Goal: Contribute content: Add original content to the website for others to see

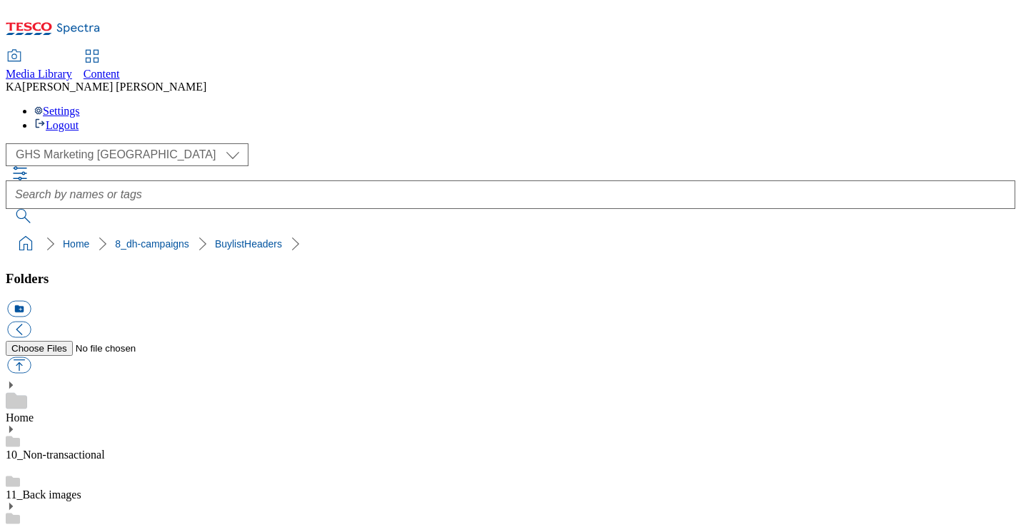
scroll to position [219, 0]
type input "C:\fakepath\1758021339541-ad541150_Pet_Whiskas_LegoBrand_H_1184x333_V1.jpg"
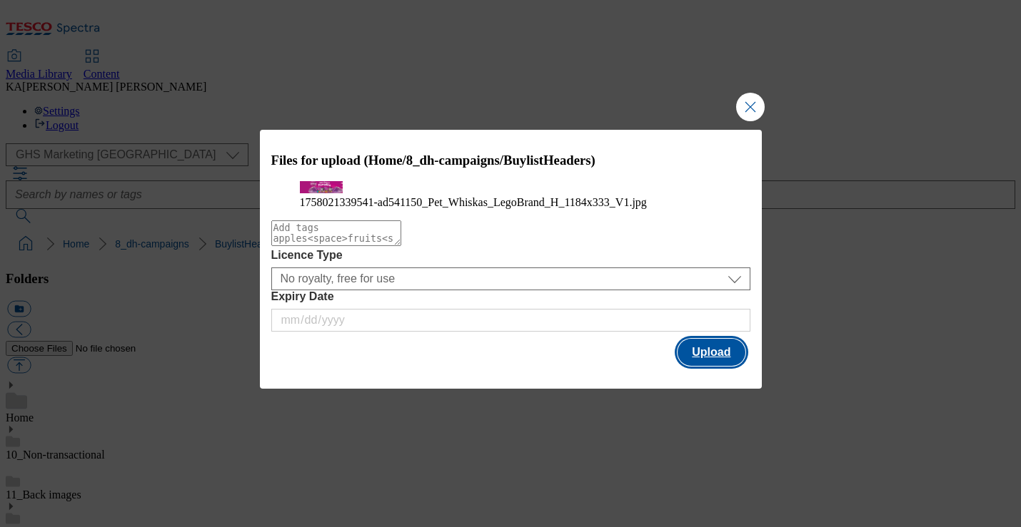
click at [693, 366] on button "Upload" at bounding box center [710, 352] width 67 height 27
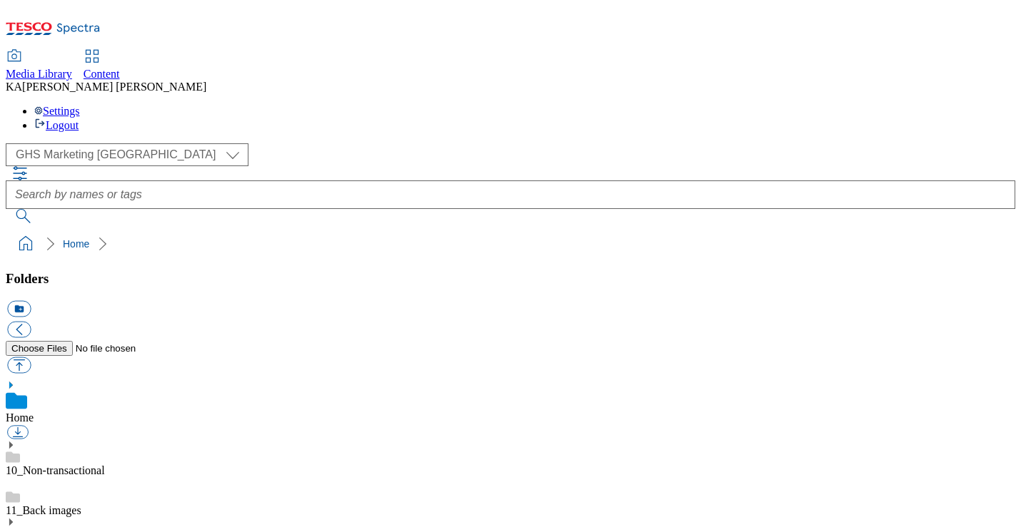
scroll to position [147, 0]
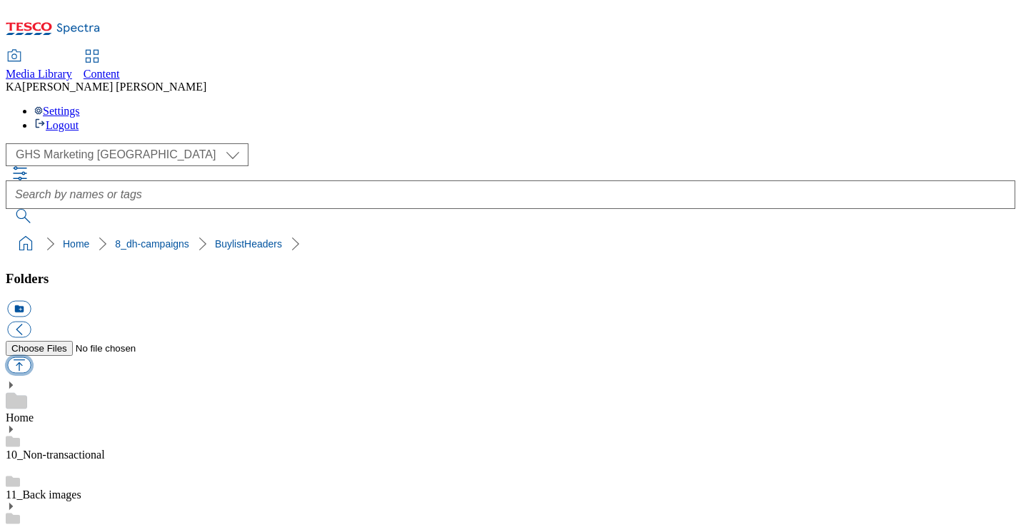
click at [31, 358] on button "button" at bounding box center [19, 366] width 24 height 16
type input "C:\fakepath\1758021339541-ad541150_Pet_Whiskas_LegoBrand_H_1184x333_V1.jpg"
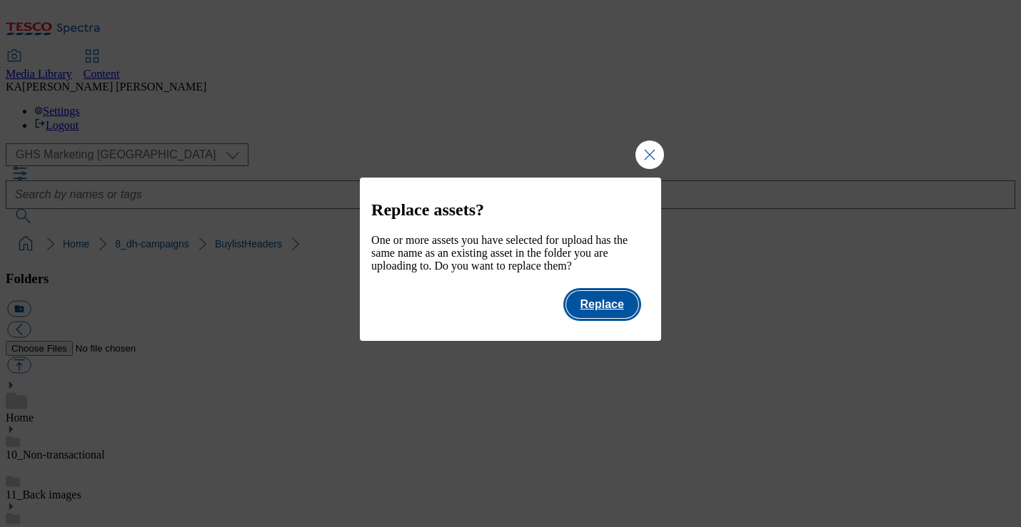
click at [607, 318] on button "Replace" at bounding box center [602, 304] width 72 height 27
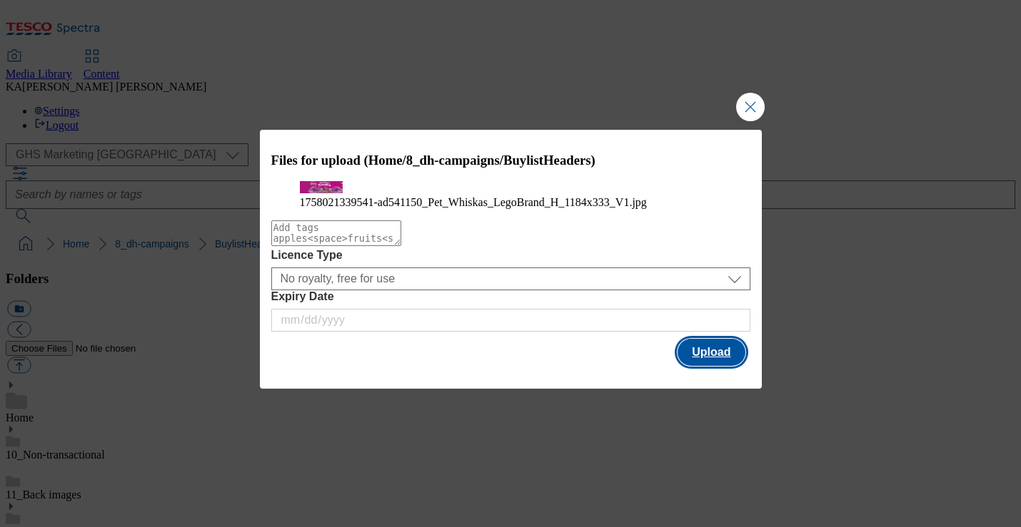
click at [685, 366] on button "Upload" at bounding box center [710, 352] width 67 height 27
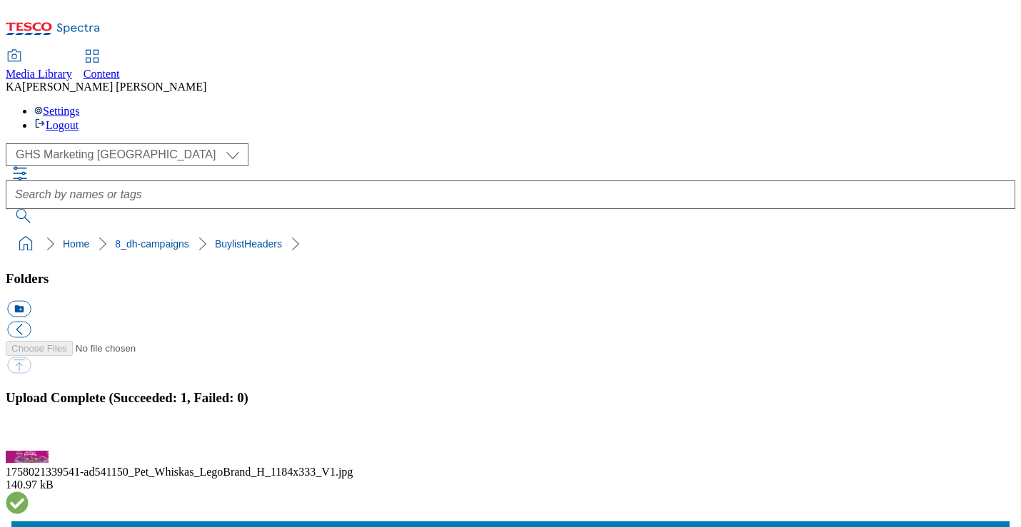
click at [29, 436] on button "button" at bounding box center [17, 443] width 21 height 14
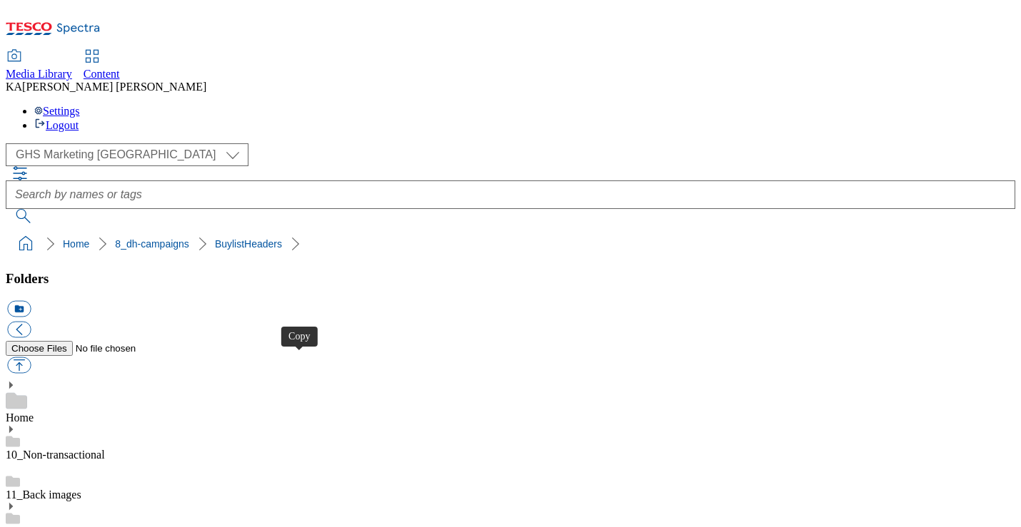
click at [31, 358] on button "button" at bounding box center [19, 366] width 24 height 16
type input "C:\fakepath\1757405047476-ad541921_Ginsters_LegoBrand_H_1184x333_V1.jpg"
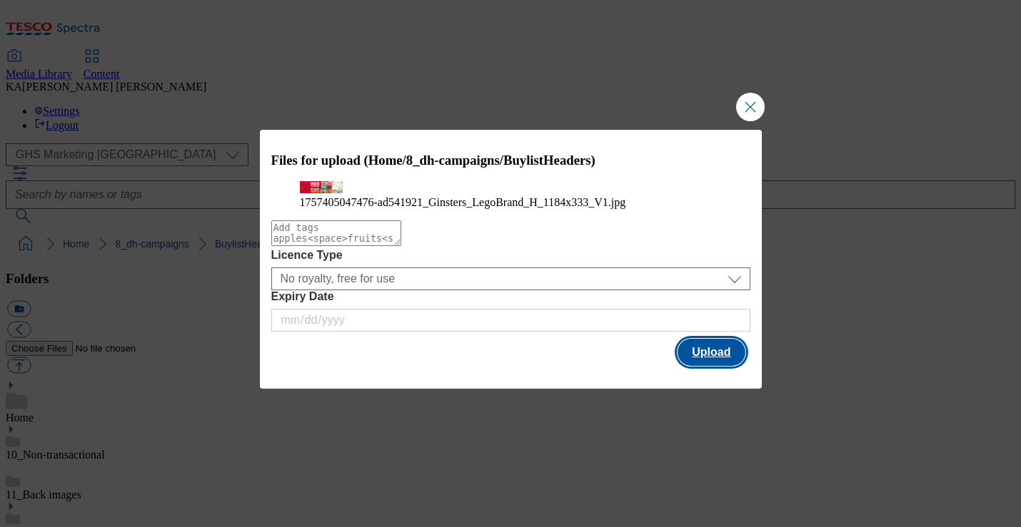
click at [707, 366] on button "Upload" at bounding box center [710, 352] width 67 height 27
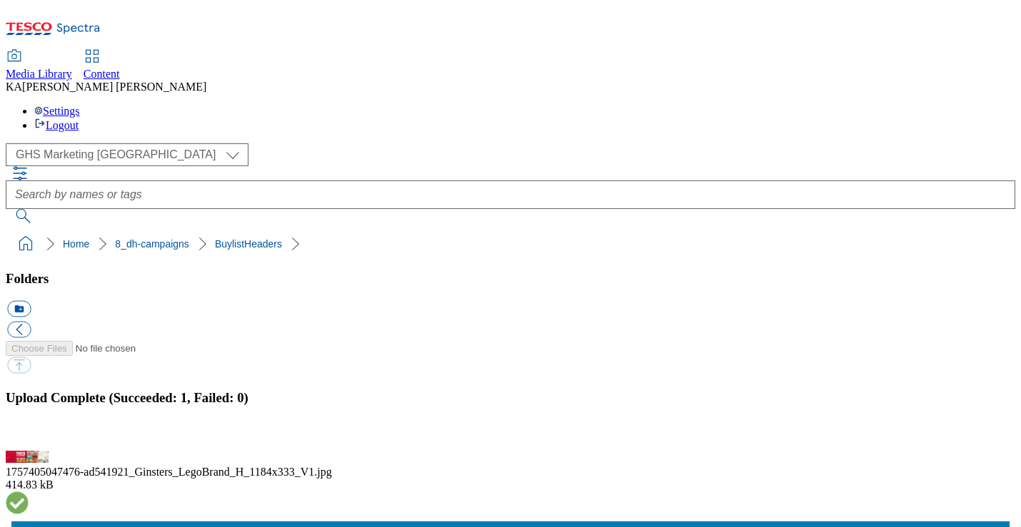
click at [29, 436] on button "button" at bounding box center [17, 443] width 21 height 14
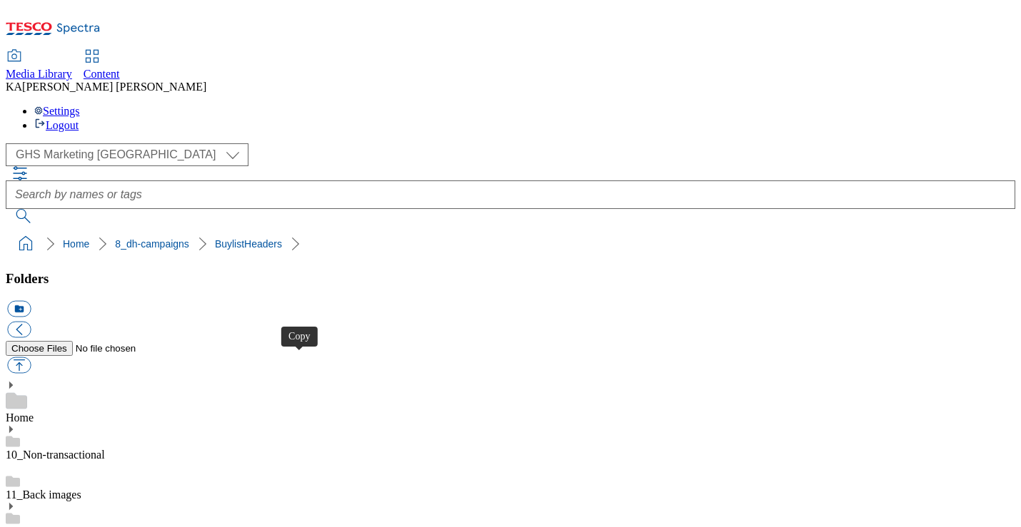
click at [31, 358] on button "button" at bounding box center [19, 366] width 24 height 16
type input "C:\fakepath\1757577526035-ad541719_Golden_Yolker_Legobrand_H_1184x333_V1.jpg"
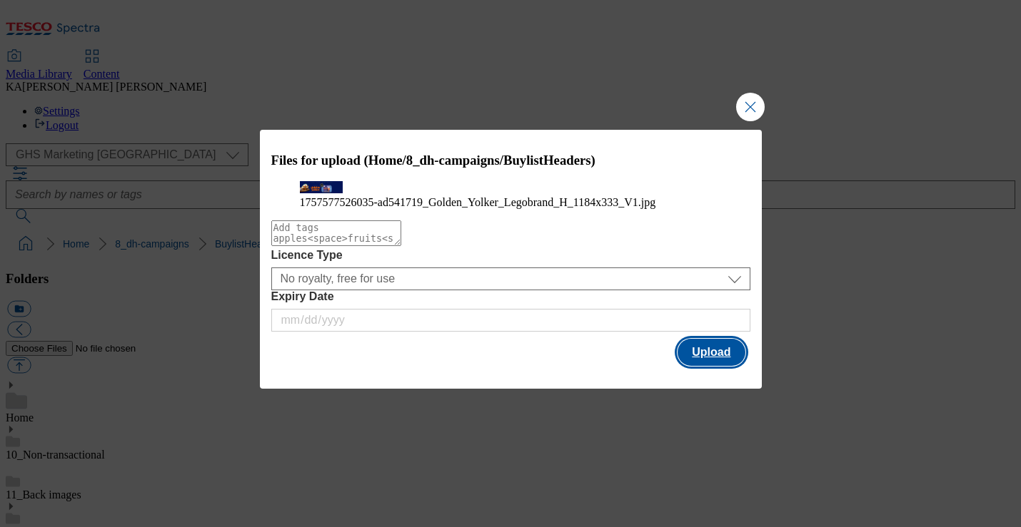
click at [699, 366] on button "Upload" at bounding box center [710, 352] width 67 height 27
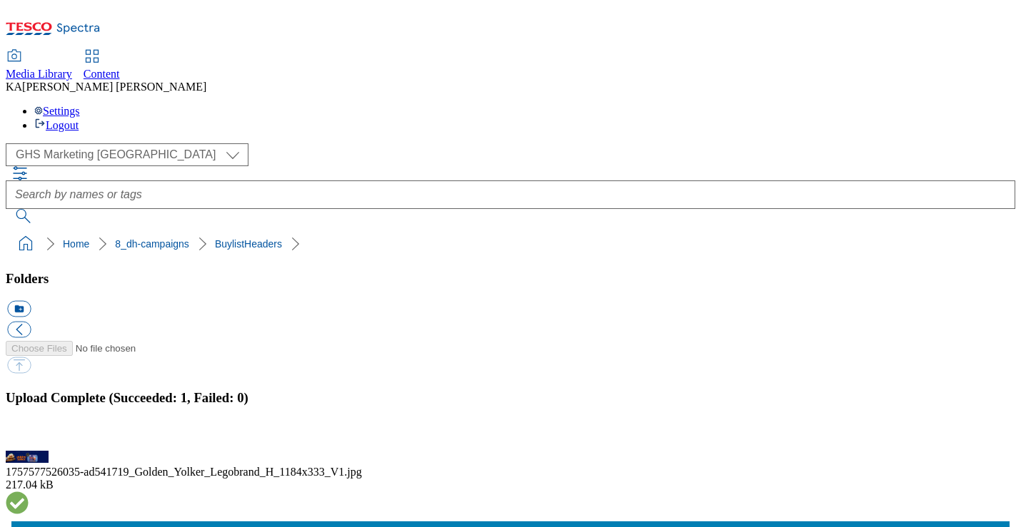
click at [29, 436] on button "button" at bounding box center [17, 443] width 21 height 14
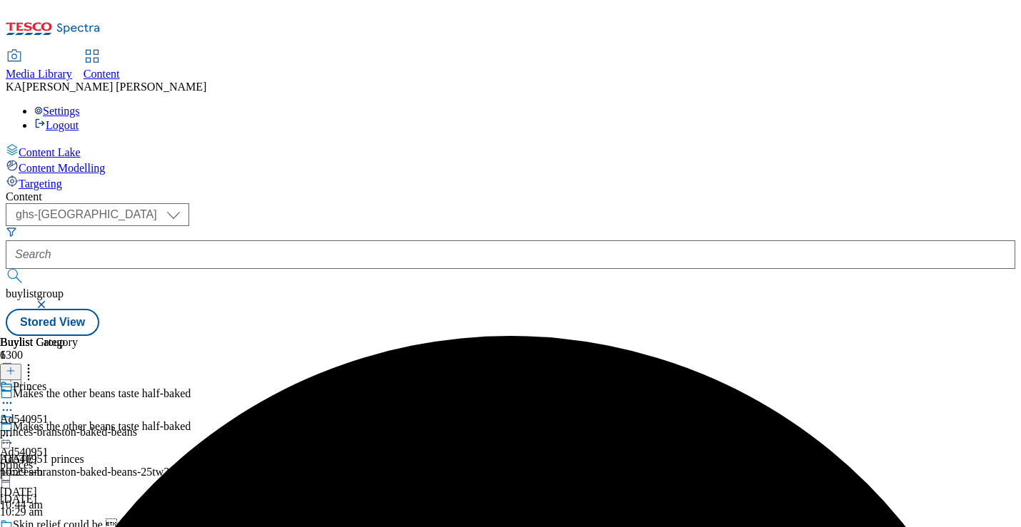
select select "ghs-[GEOGRAPHIC_DATA]"
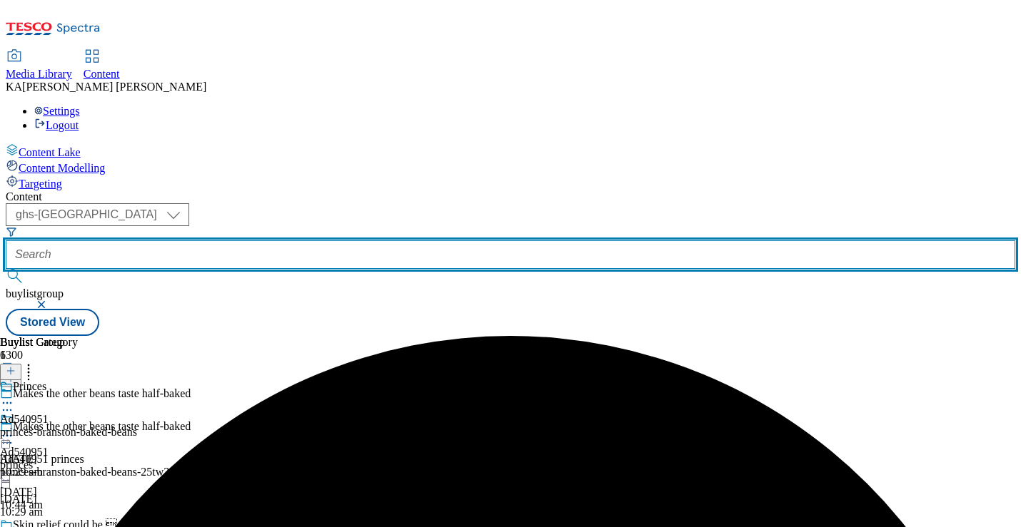
click at [354, 241] on input "text" at bounding box center [510, 255] width 1009 height 29
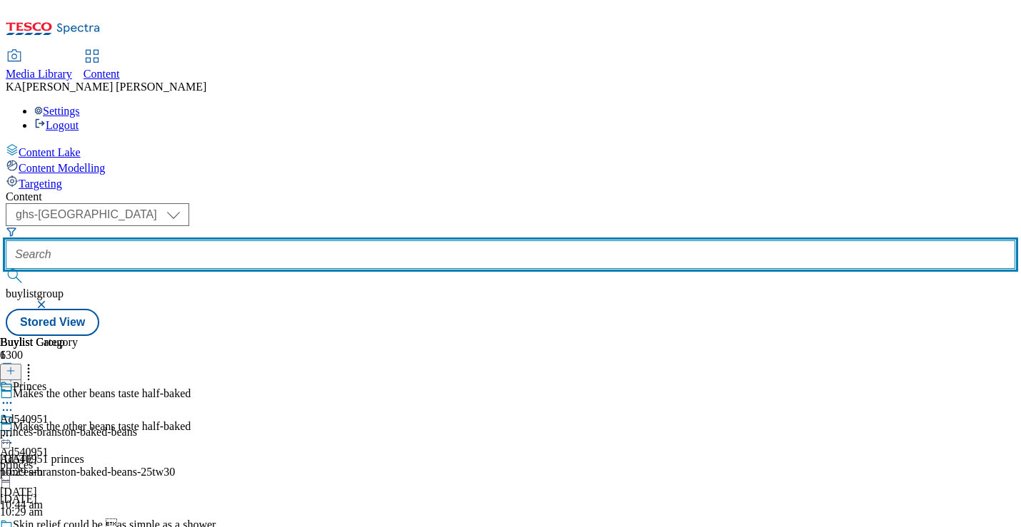
paste input "mars-pet-whiskas-25tw30-542273"
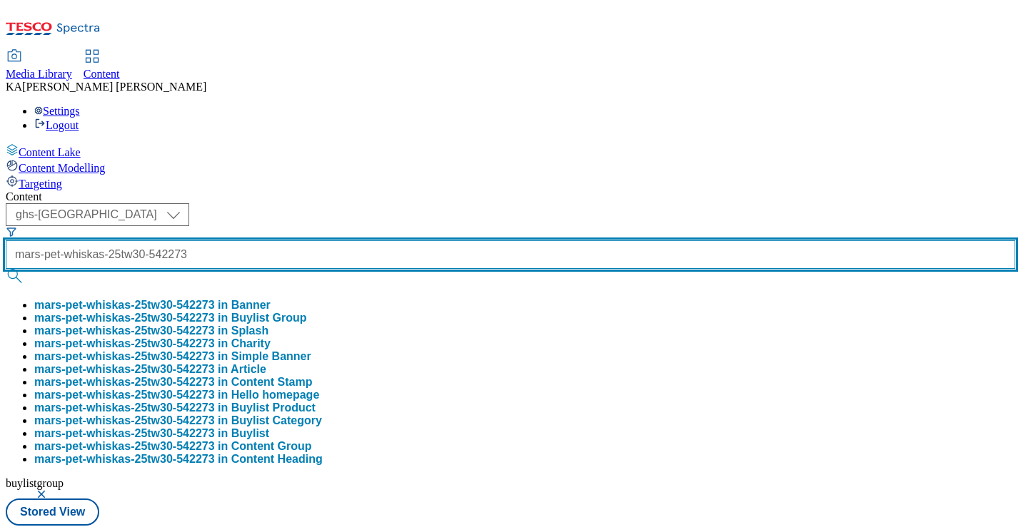
scroll to position [0, 49]
type input "mars-pet-whiskas-25tw30-542273"
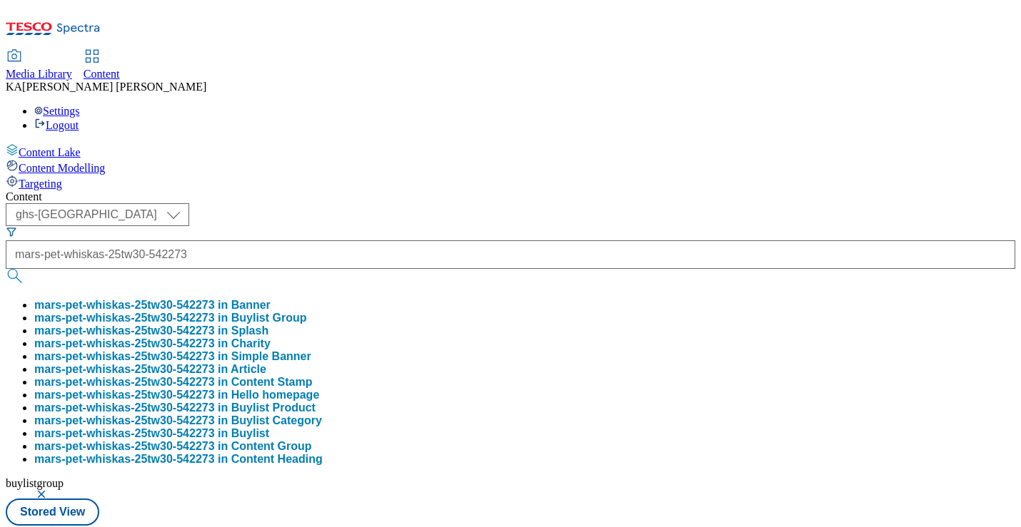
scroll to position [0, 0]
click at [306, 312] on button "mars-pet-whiskas-25tw30-542273 in Buylist Group" at bounding box center [170, 318] width 272 height 13
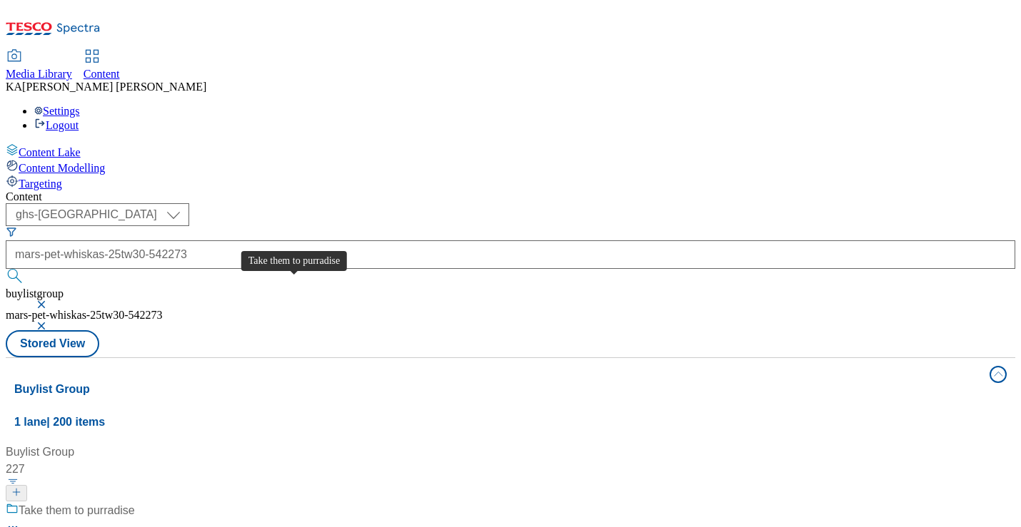
click at [135, 502] on div "Take them to purradise" at bounding box center [77, 510] width 116 height 17
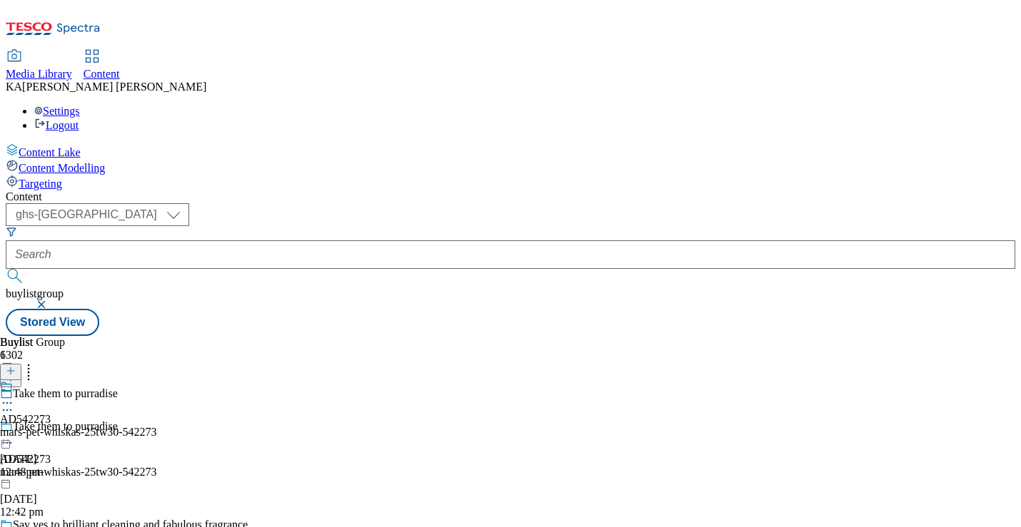
click at [14, 396] on icon at bounding box center [7, 403] width 14 height 14
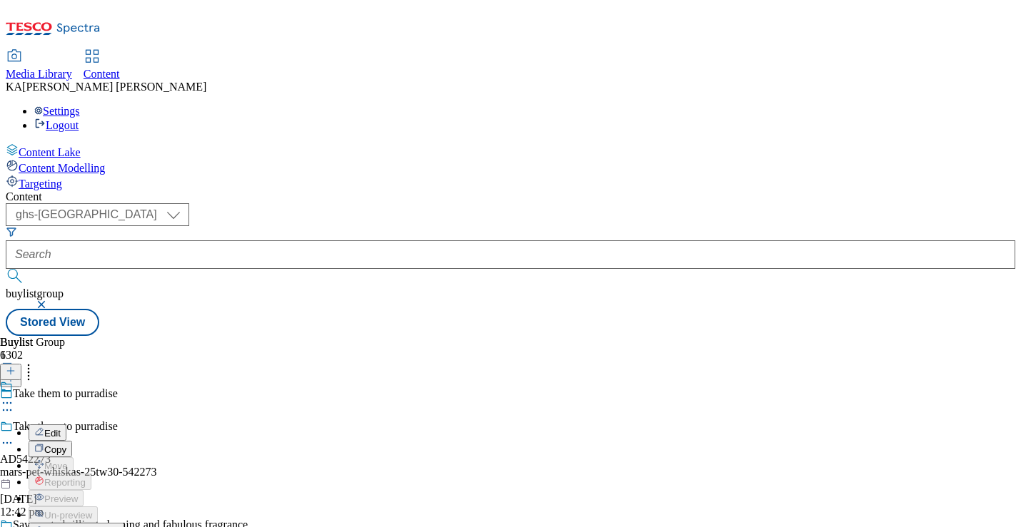
click at [61, 428] on span "Edit" at bounding box center [52, 433] width 16 height 11
select select "seasonal"
select select "dunnhumby"
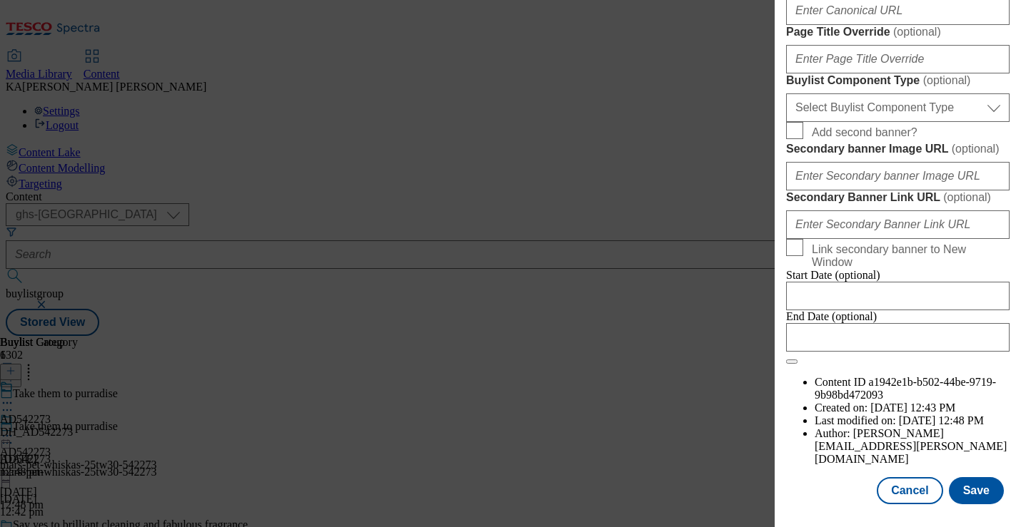
scroll to position [1108, 0]
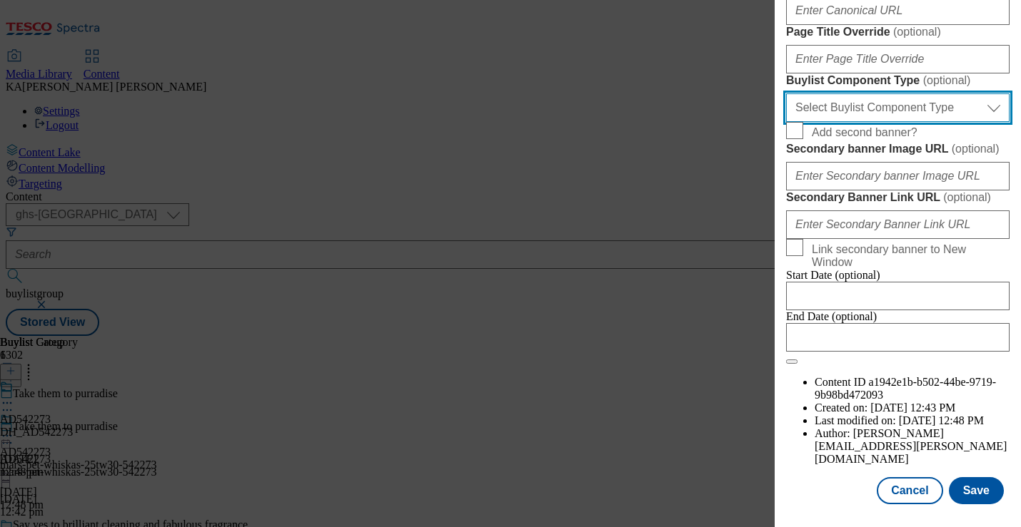
click at [834, 122] on select "Select Buylist Component Type Banner Competition Header Meal" at bounding box center [897, 107] width 223 height 29
select select "Banner"
click at [786, 122] on select "Select Buylist Component Type Banner Competition Header Meal" at bounding box center [897, 107] width 223 height 29
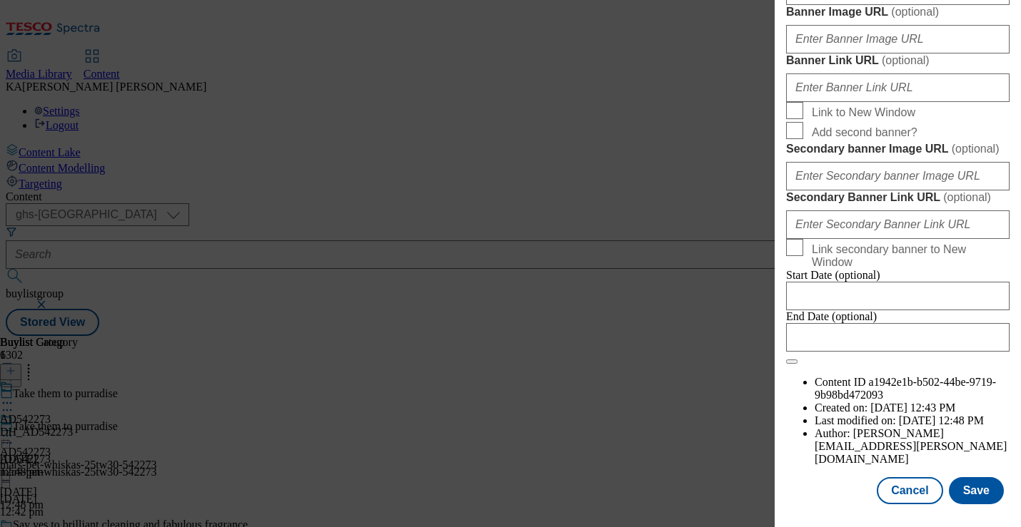
scroll to position [1283, 0]
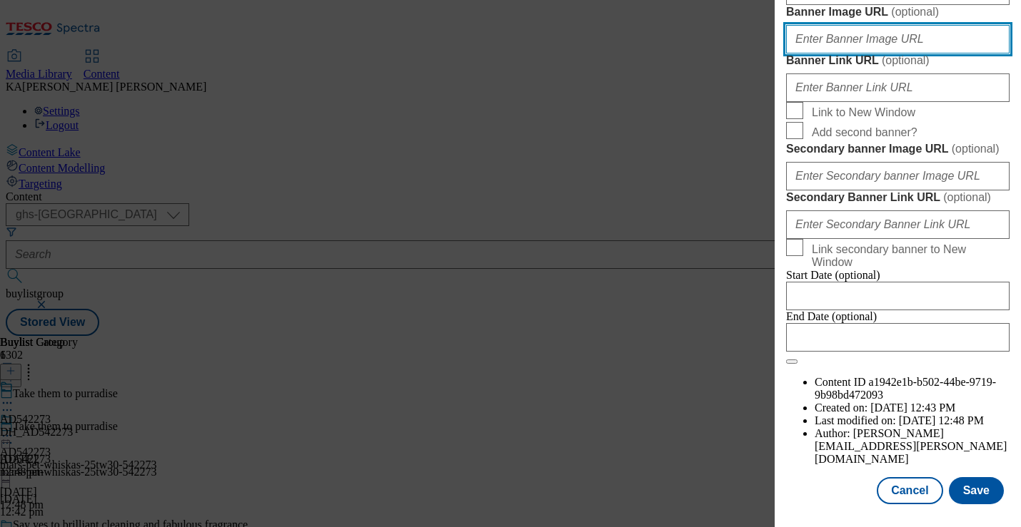
click at [893, 54] on input "Banner Image URL ( optional )" at bounding box center [897, 39] width 223 height 29
paste input "[URL][DOMAIN_NAME]"
type input "[URL][DOMAIN_NAME]"
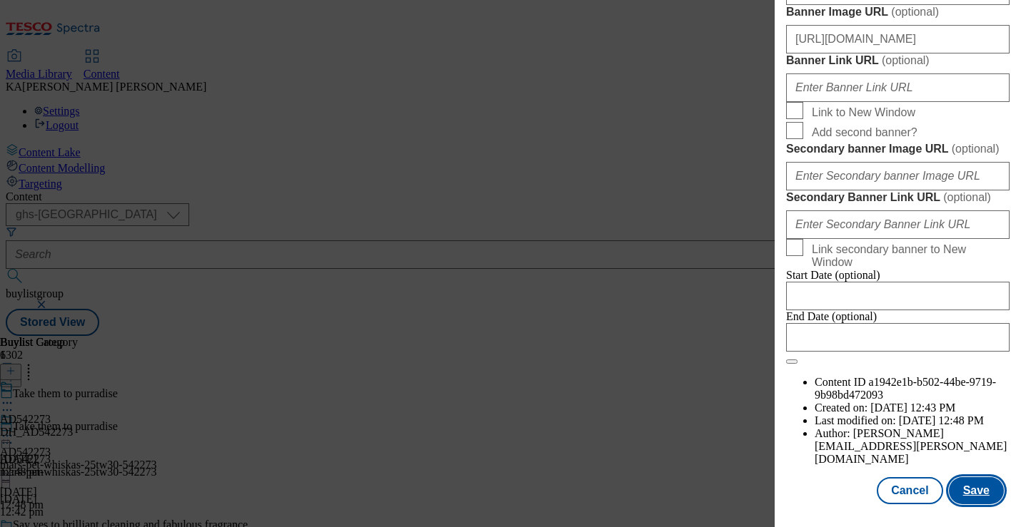
scroll to position [0, 0]
click at [969, 487] on button "Save" at bounding box center [975, 490] width 55 height 27
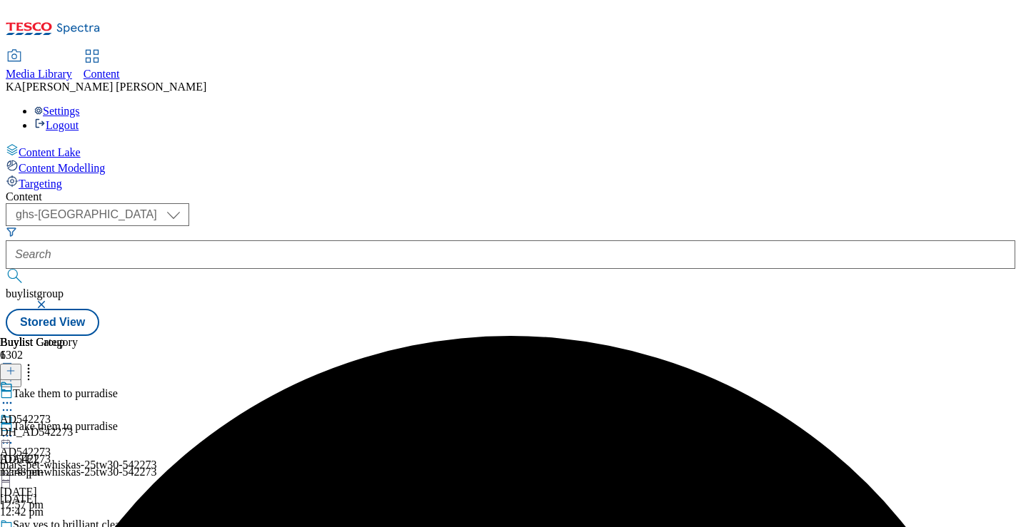
click at [14, 429] on icon at bounding box center [7, 436] width 14 height 14
click at [78, 527] on span "Preview" at bounding box center [61, 532] width 34 height 11
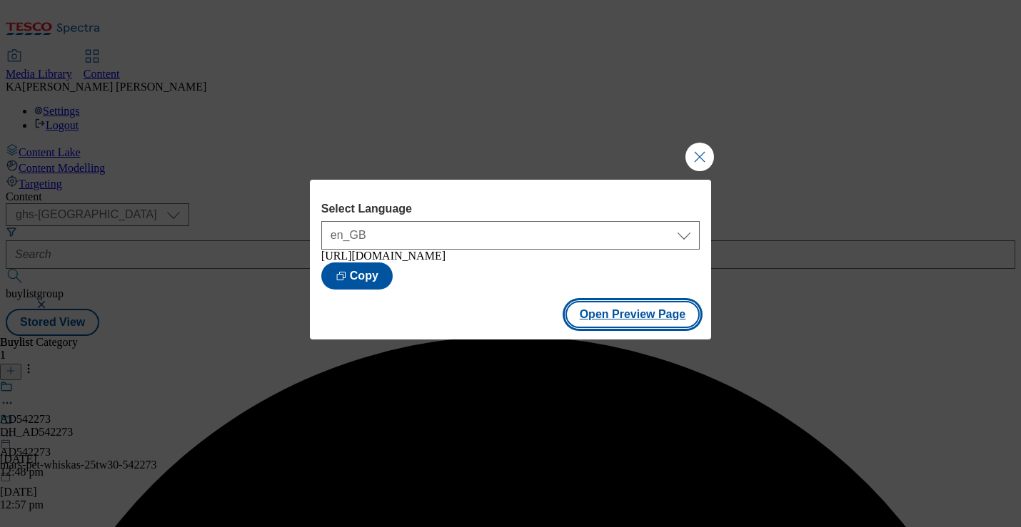
click at [599, 328] on button "Open Preview Page" at bounding box center [632, 314] width 135 height 27
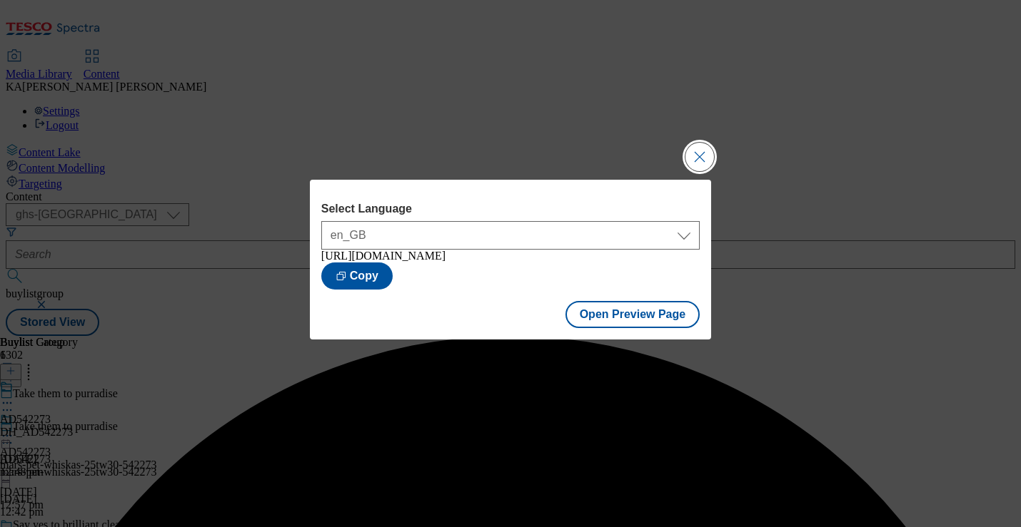
click at [692, 143] on button "Close Modal" at bounding box center [699, 157] width 29 height 29
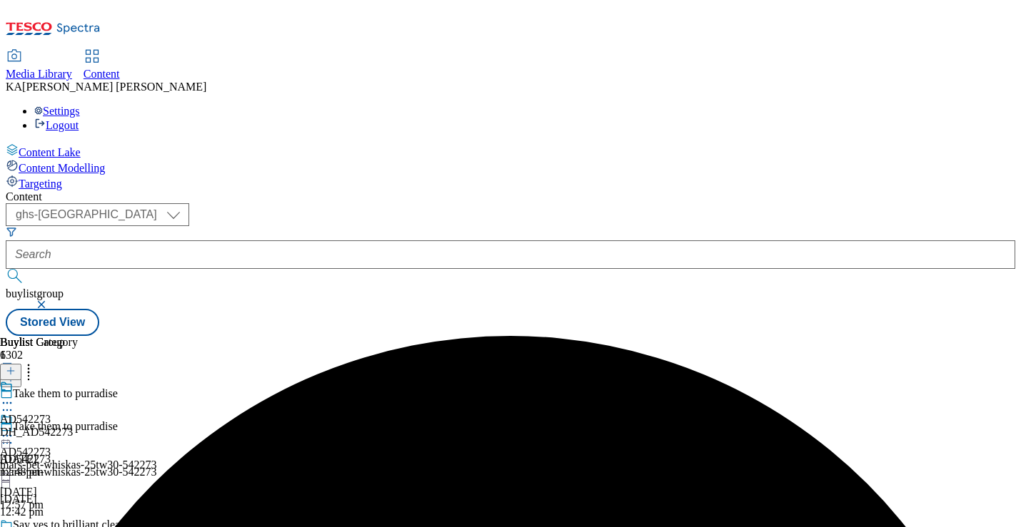
click at [14, 429] on icon at bounding box center [7, 436] width 14 height 14
click at [343, 336] on div "Buylist Group 6302 Take them to purradise Take them to purradise AD542273 mars-…" at bounding box center [510, 336] width 1009 height 0
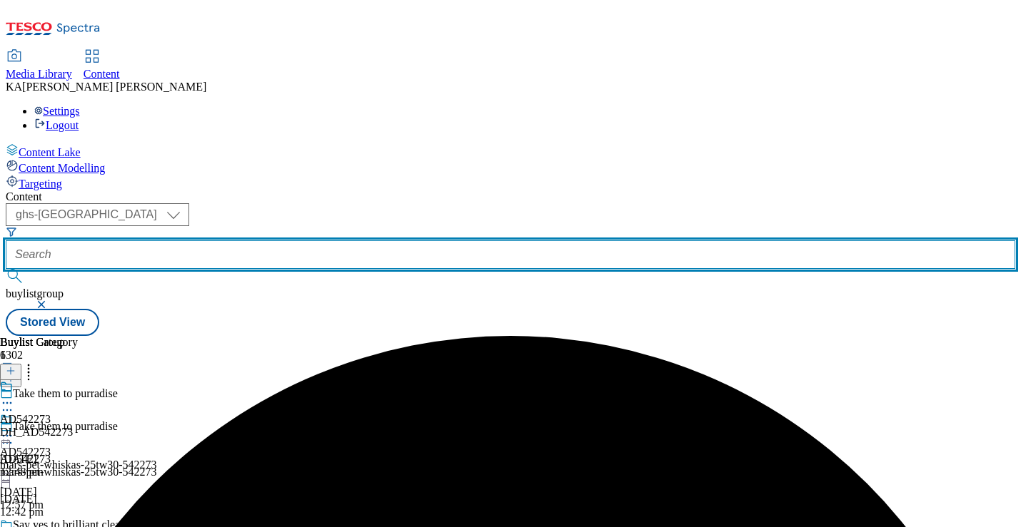
click at [329, 241] on input "text" at bounding box center [510, 255] width 1009 height 29
paste input "samworth-brothers-ginsters-25tw31"
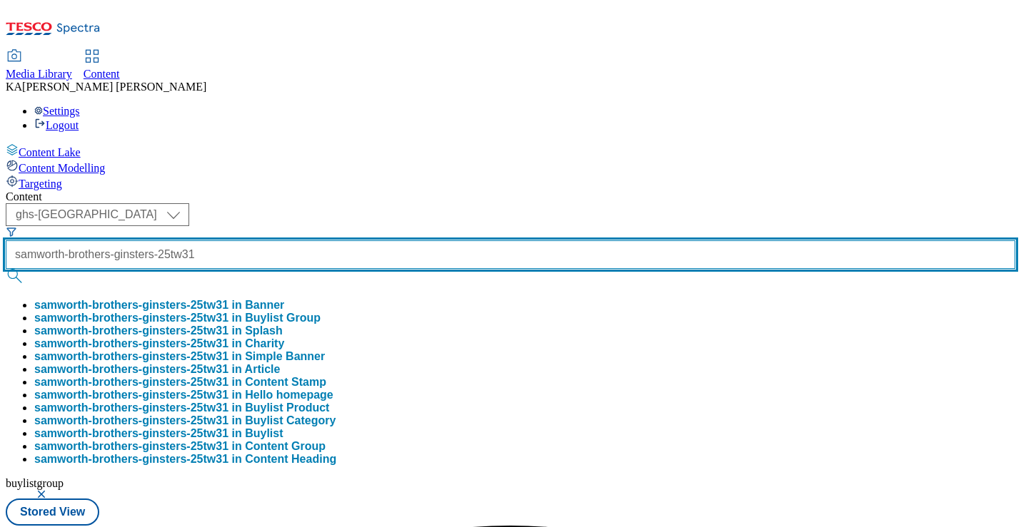
scroll to position [0, 57]
type input "samworth-brothers-ginsters-25tw31"
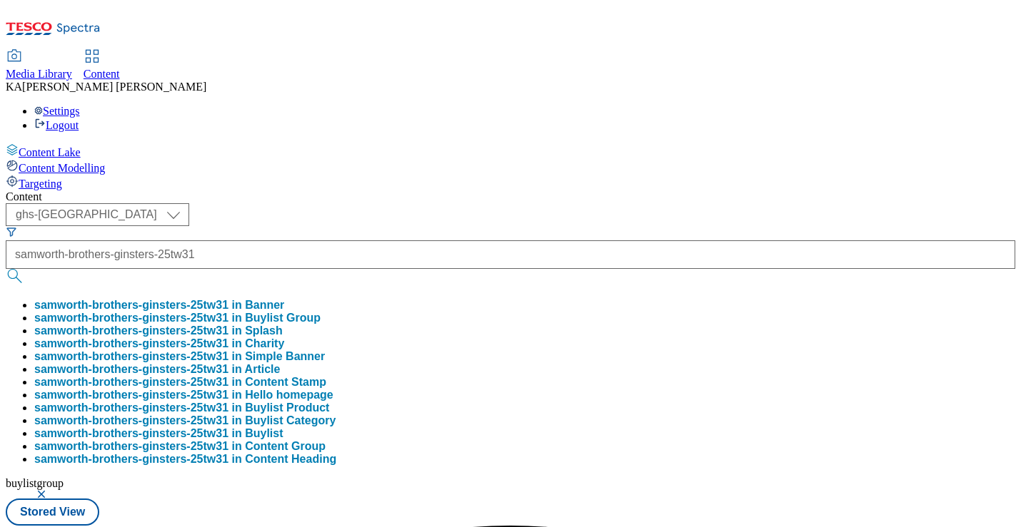
scroll to position [0, 0]
click at [320, 312] on button "samworth-brothers-ginsters-25tw31 in Buylist Group" at bounding box center [177, 318] width 286 height 13
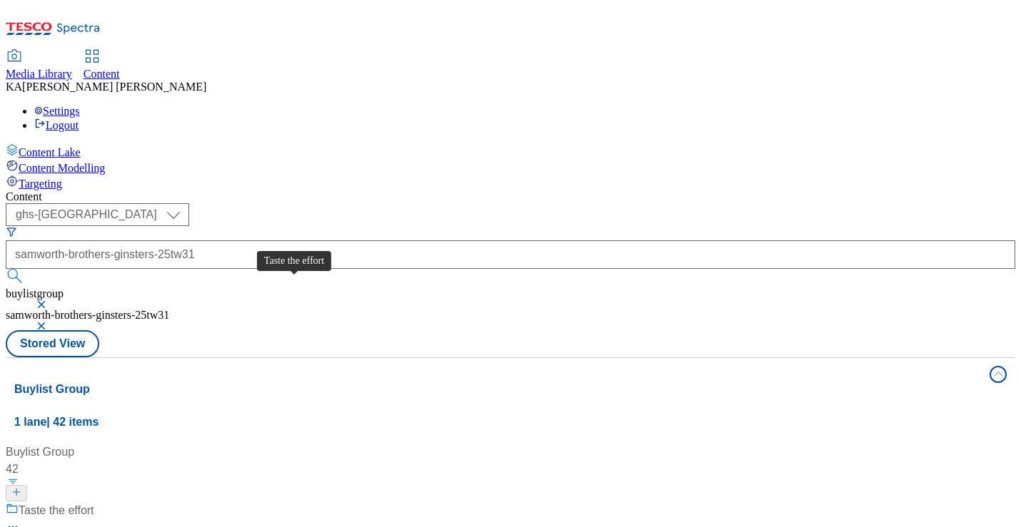
click at [94, 502] on div "Taste the effort" at bounding box center [57, 510] width 76 height 17
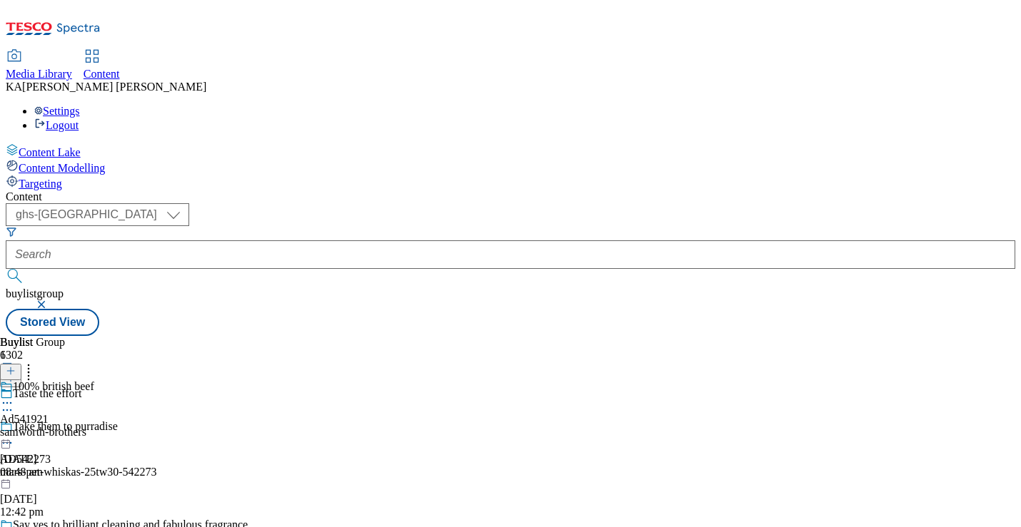
click at [14, 396] on icon at bounding box center [7, 403] width 14 height 14
click at [61, 428] on span "Edit" at bounding box center [52, 433] width 16 height 11
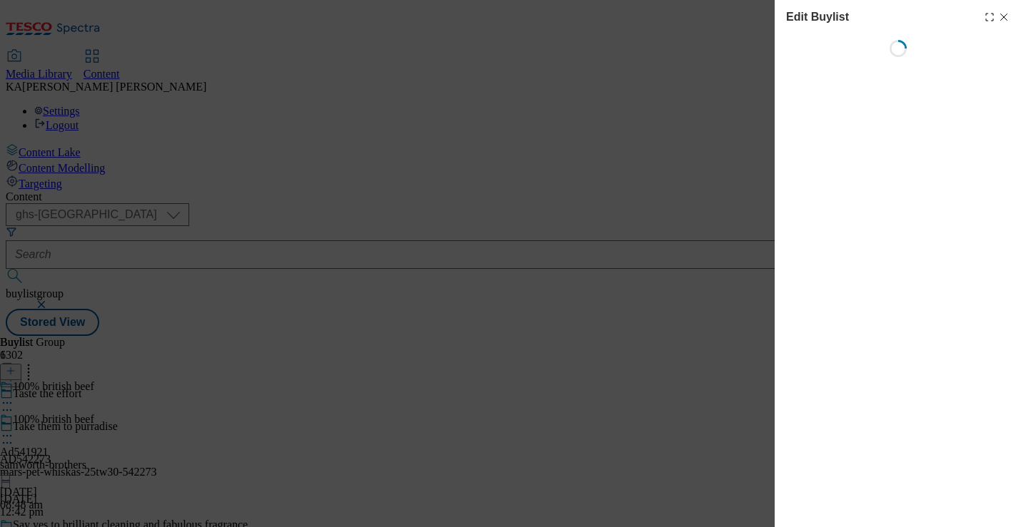
select select "tactical"
select select "supplier funded short term 1-3 weeks"
select select "dunnhumby"
select select "Banner"
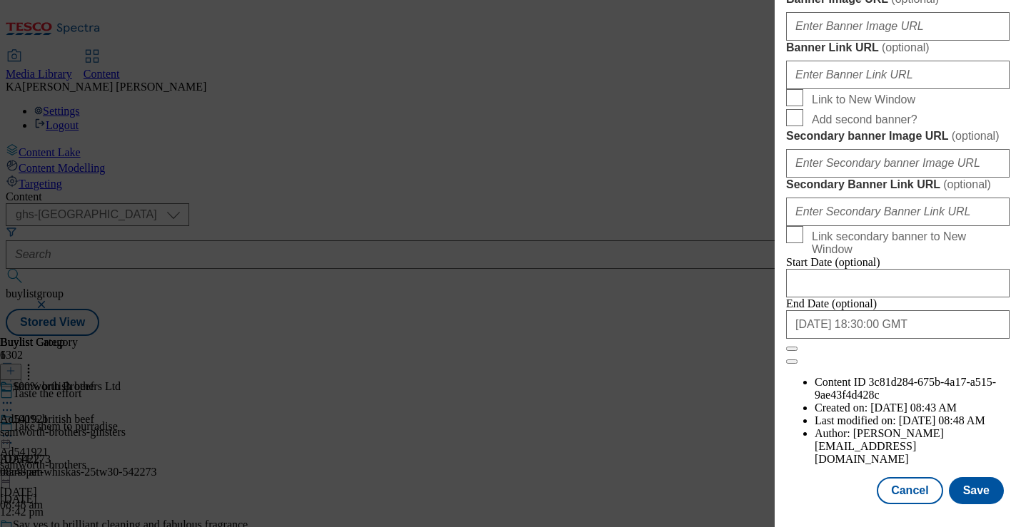
scroll to position [1237, 0]
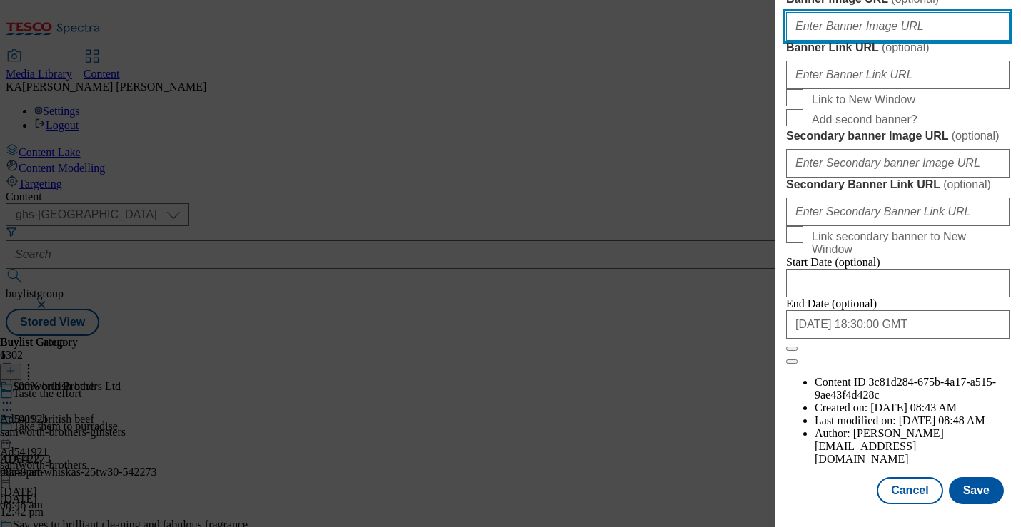
click at [856, 41] on input "Banner Image URL ( optional )" at bounding box center [897, 26] width 223 height 29
paste input "[URL][DOMAIN_NAME]"
type input "[URL][DOMAIN_NAME]"
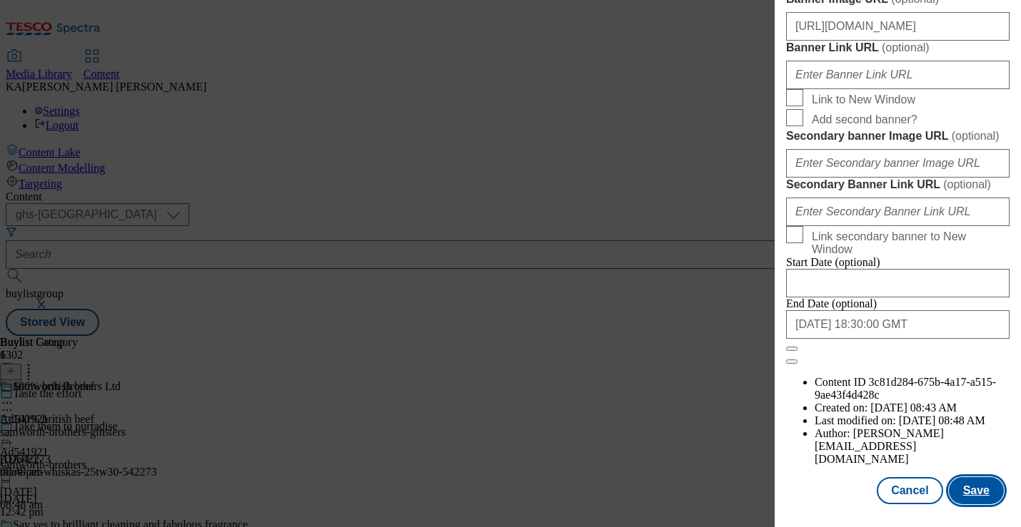
click at [979, 489] on button "Save" at bounding box center [975, 490] width 55 height 27
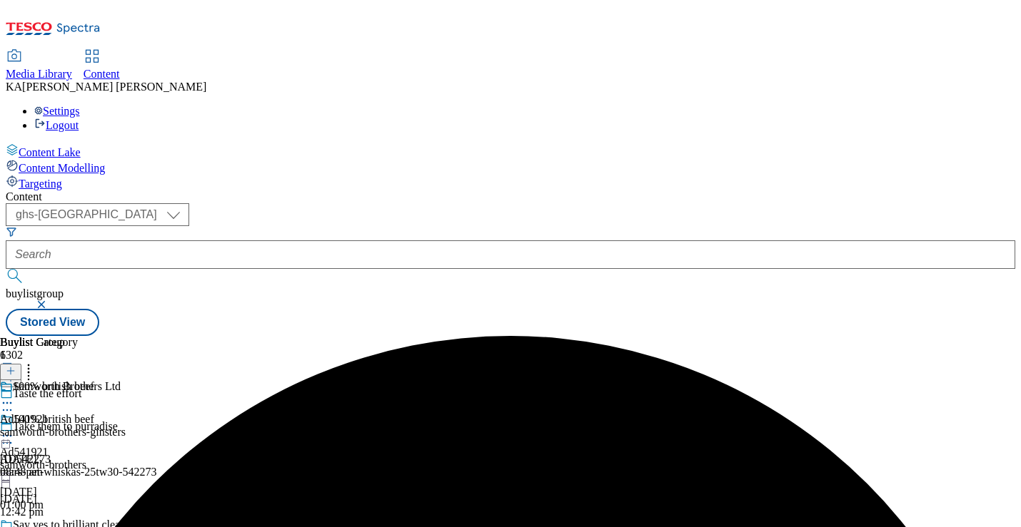
click at [14, 429] on icon at bounding box center [7, 436] width 14 height 14
click at [78, 527] on span "Preview" at bounding box center [61, 532] width 34 height 11
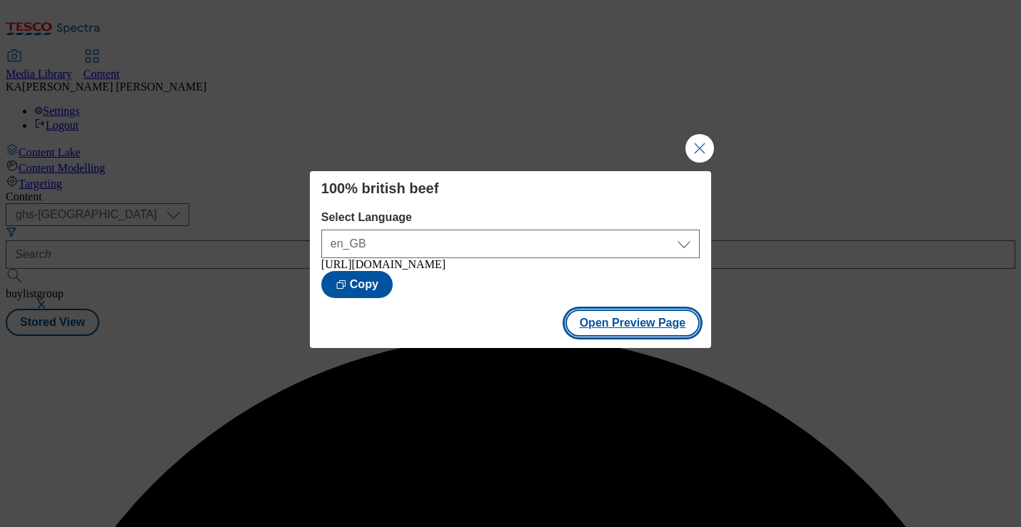
click at [592, 335] on button "Open Preview Page" at bounding box center [632, 323] width 135 height 27
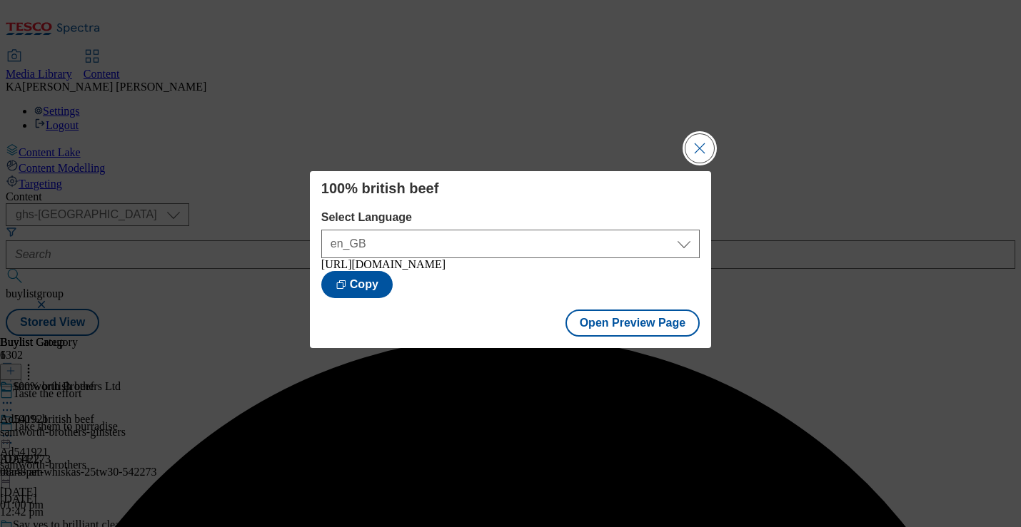
click at [702, 134] on button "Close Modal" at bounding box center [699, 148] width 29 height 29
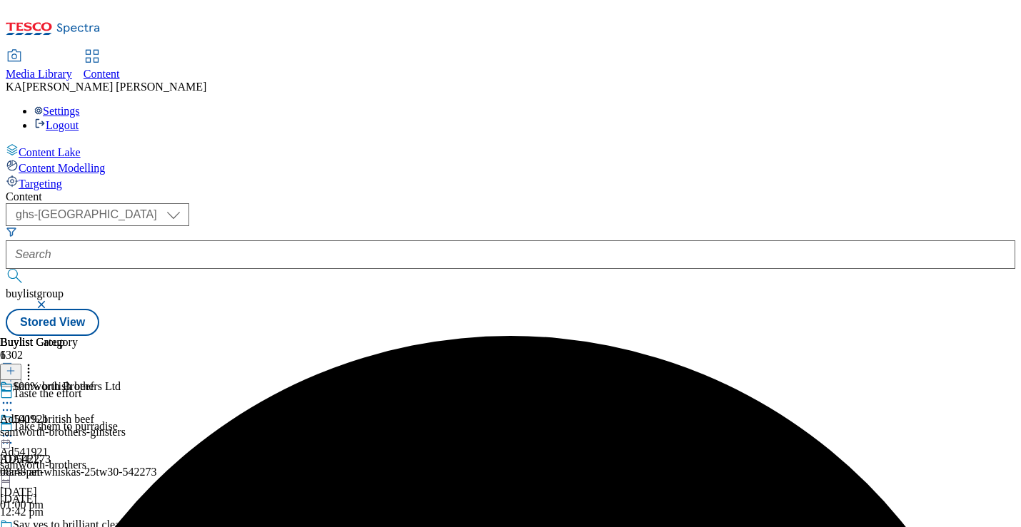
click at [14, 396] on icon at bounding box center [7, 403] width 14 height 14
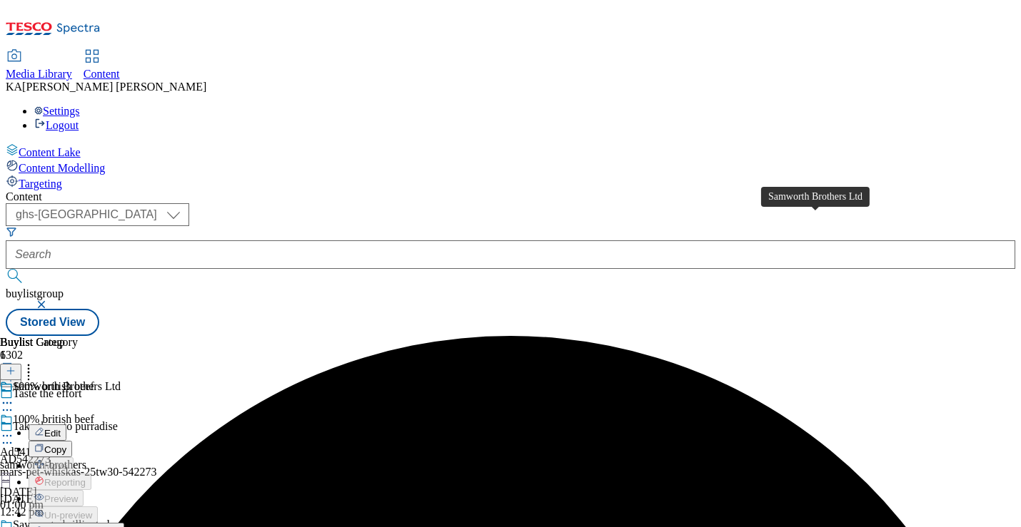
click at [121, 380] on div "Samworth Brothers Ltd" at bounding box center [67, 386] width 108 height 13
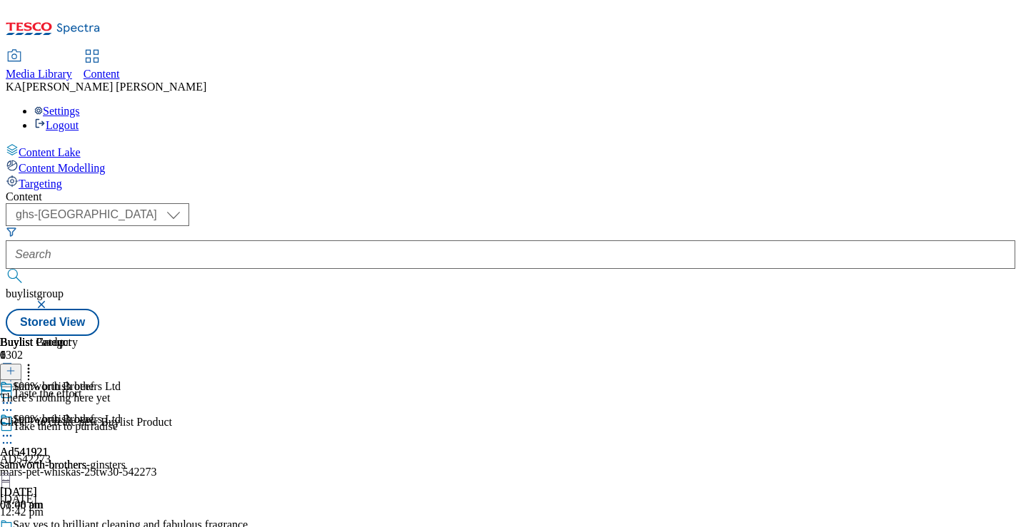
click at [14, 429] on icon at bounding box center [7, 436] width 14 height 14
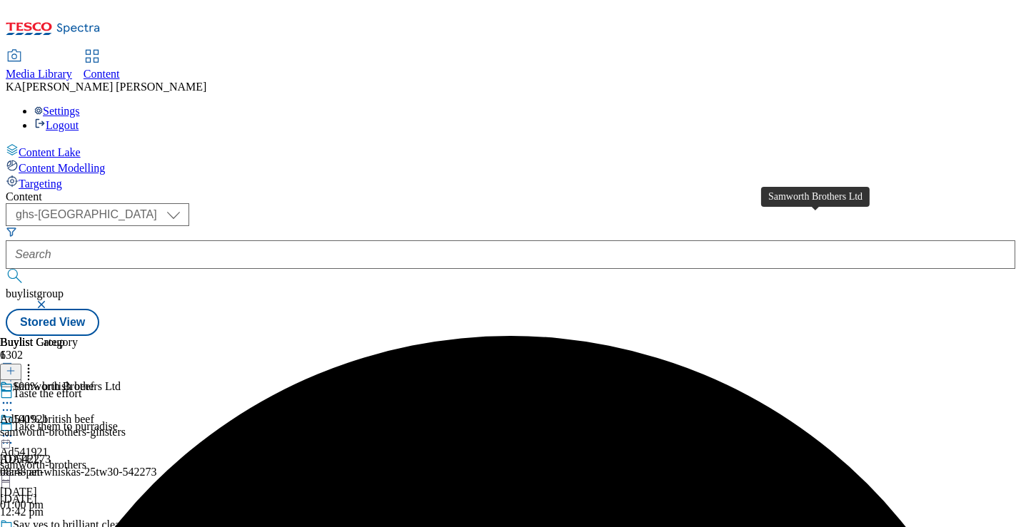
click at [121, 380] on div "Samworth Brothers Ltd" at bounding box center [67, 386] width 108 height 13
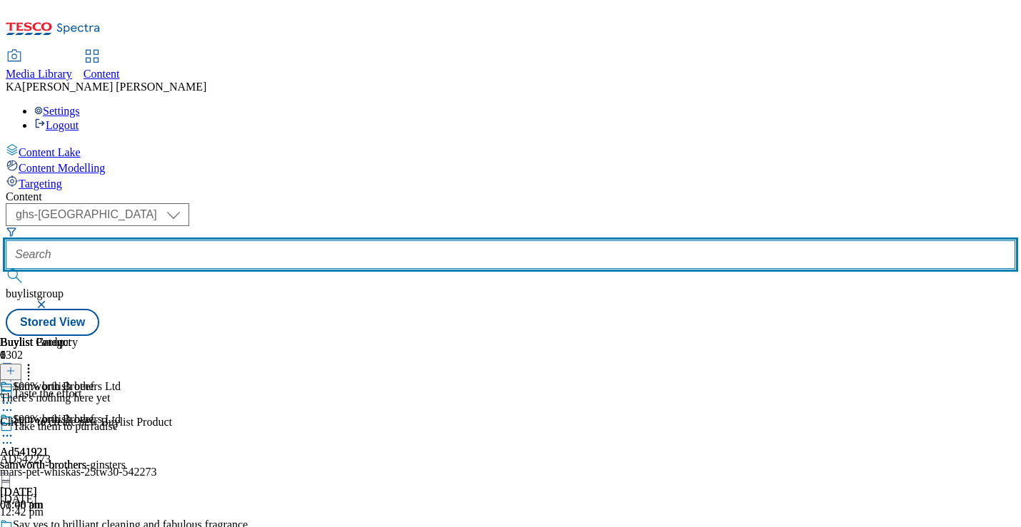
click at [323, 241] on input "text" at bounding box center [510, 255] width 1009 height 29
paste input "noble-foods-golden-yolker-25tw31"
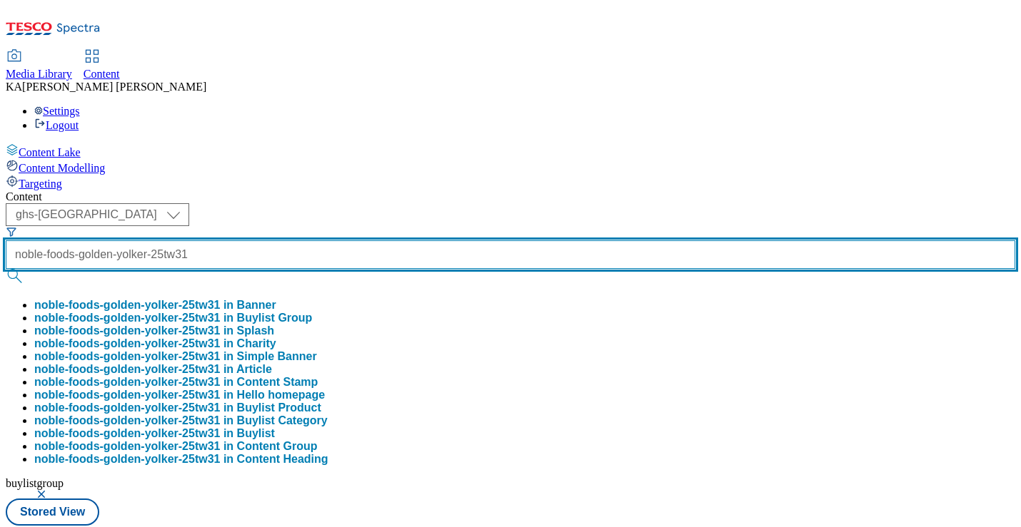
scroll to position [0, 51]
type input "noble-foods-golden-yolker-25tw31"
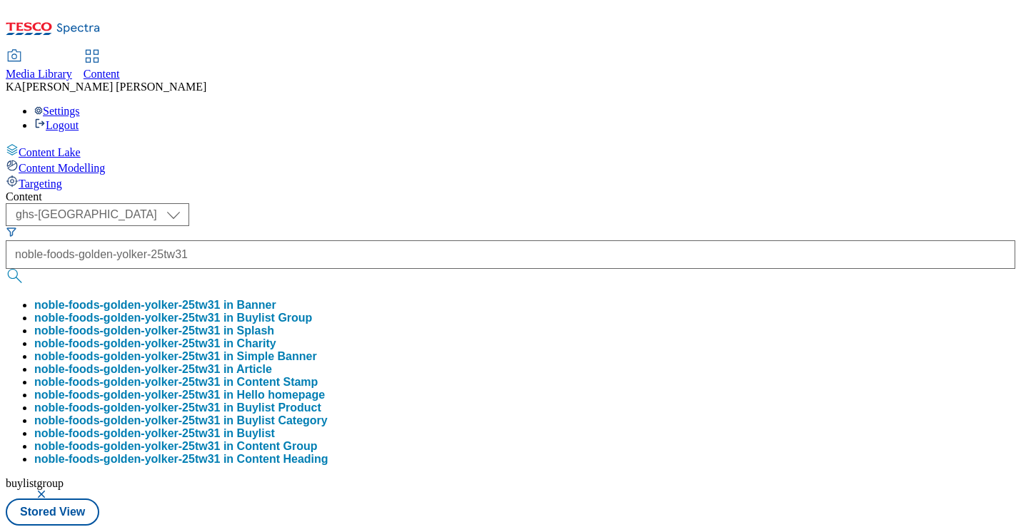
scroll to position [0, 0]
click at [312, 312] on button "noble-foods-golden-yolker-25tw31 in Buylist Group" at bounding box center [173, 318] width 278 height 13
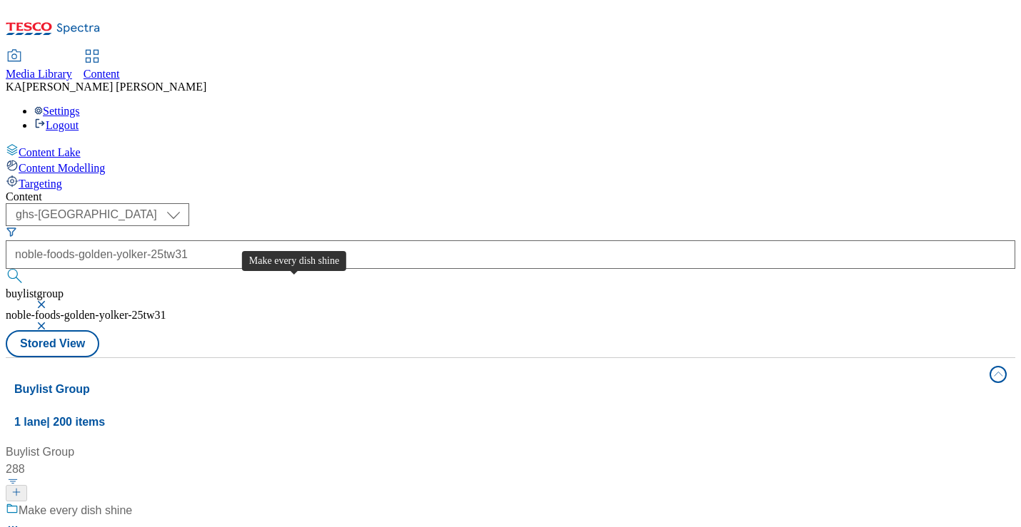
click at [132, 502] on div "Make every dish shine" at bounding box center [75, 510] width 113 height 17
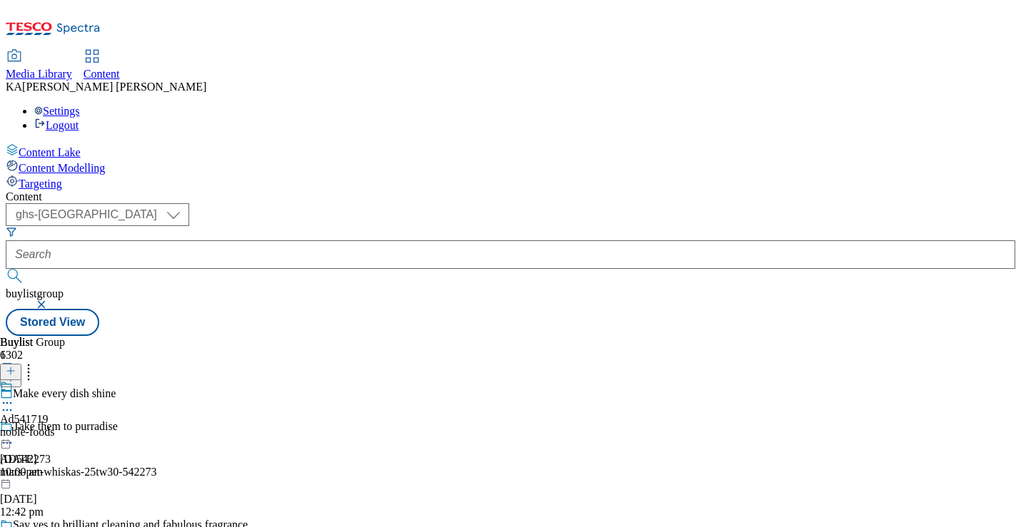
click at [14, 396] on icon at bounding box center [7, 403] width 14 height 14
click at [66, 425] on button "Edit" at bounding box center [48, 433] width 38 height 16
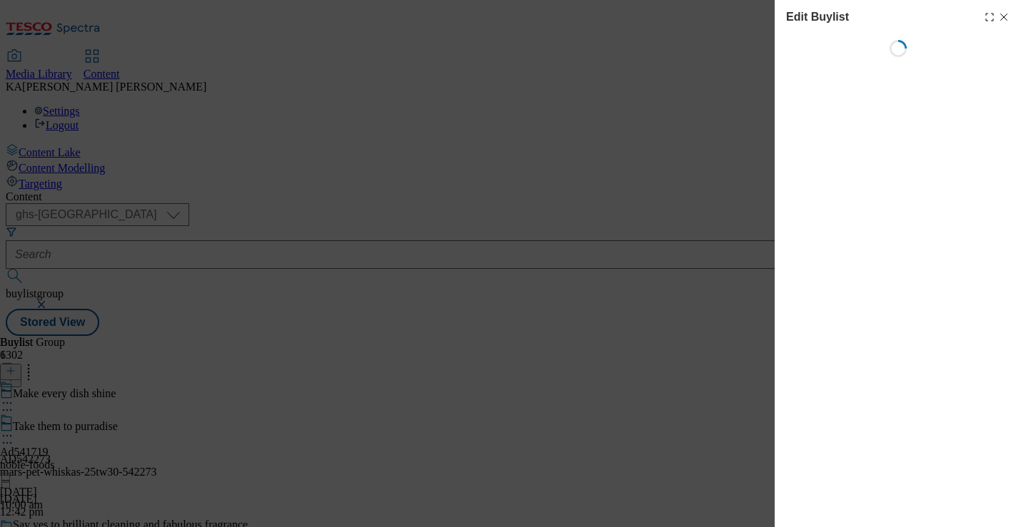
select select "tactical"
select select "supplier funded short term 1-3 weeks"
select select "dunnhumby"
select select "Banner"
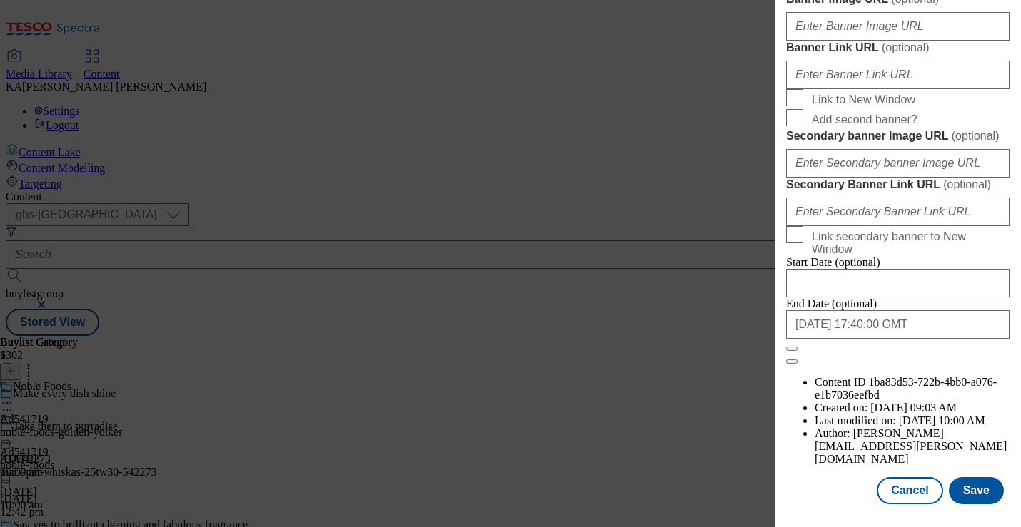
scroll to position [1190, 0]
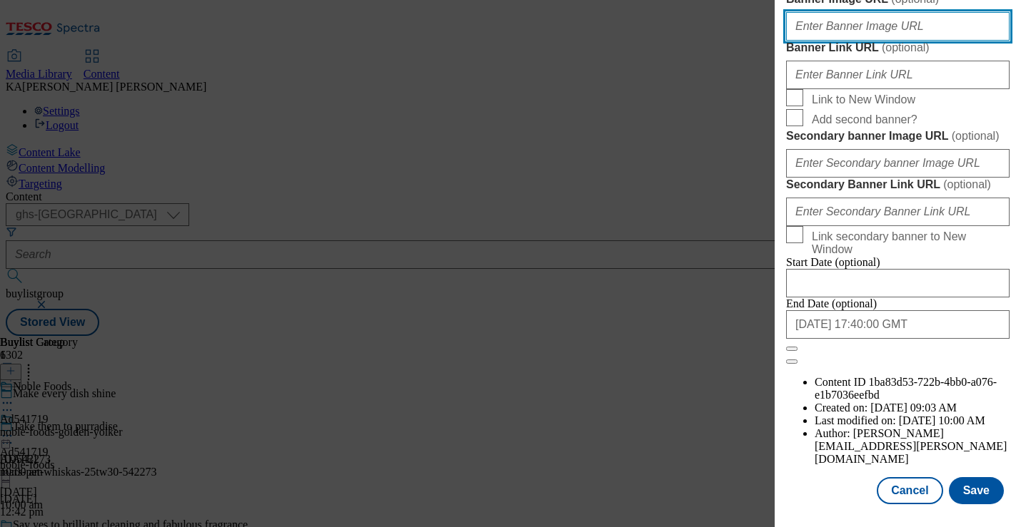
click at [842, 41] on input "Banner Image URL ( optional )" at bounding box center [897, 26] width 223 height 29
paste input "[URL][DOMAIN_NAME]"
type input "[URL][DOMAIN_NAME]"
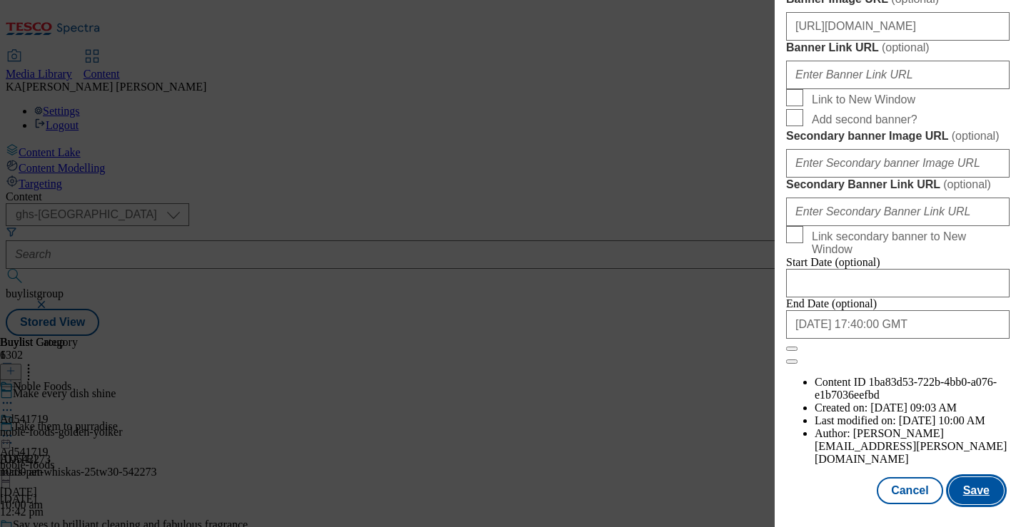
click at [966, 490] on button "Save" at bounding box center [975, 490] width 55 height 27
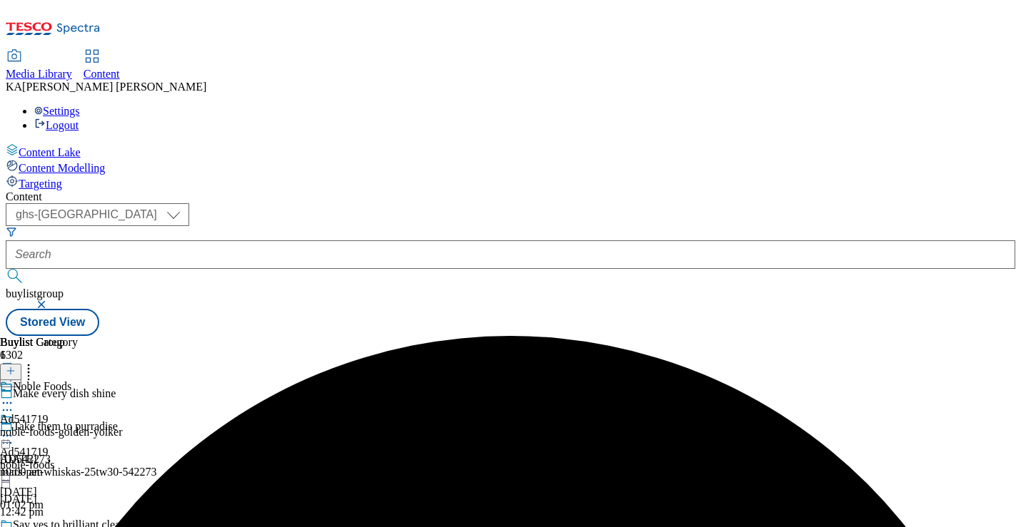
click at [14, 429] on icon at bounding box center [7, 436] width 14 height 14
click at [78, 527] on span "Preview" at bounding box center [61, 532] width 34 height 11
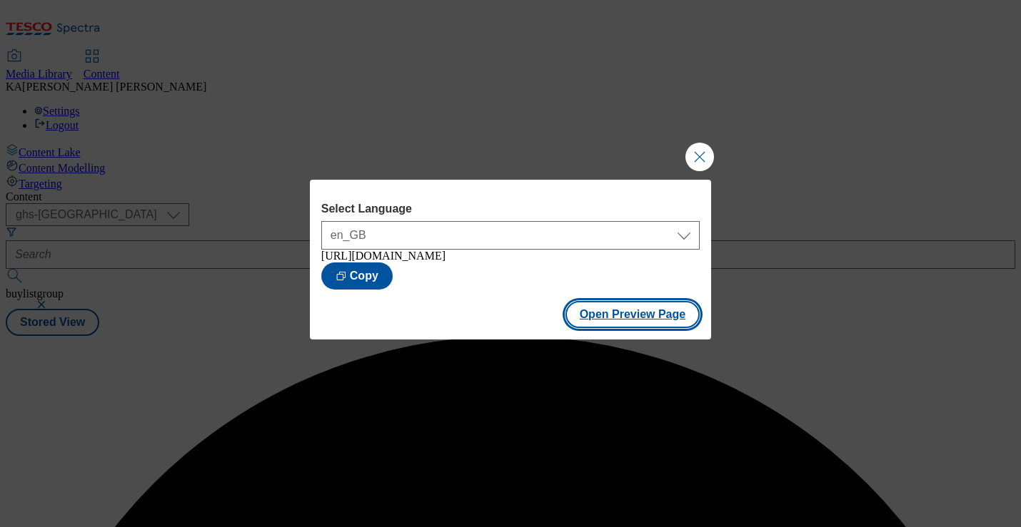
click at [593, 323] on button "Open Preview Page" at bounding box center [632, 314] width 135 height 27
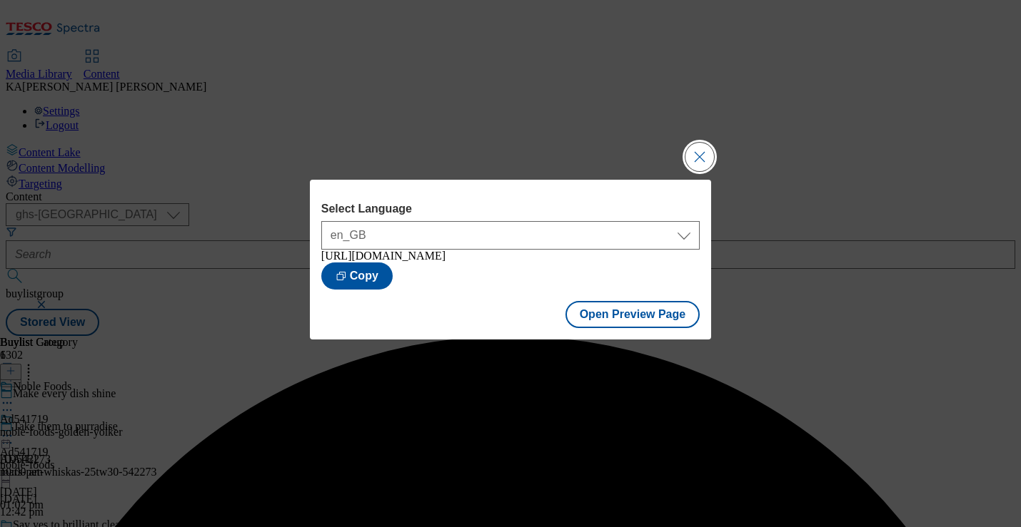
click at [687, 143] on button "Close Modal" at bounding box center [699, 157] width 29 height 29
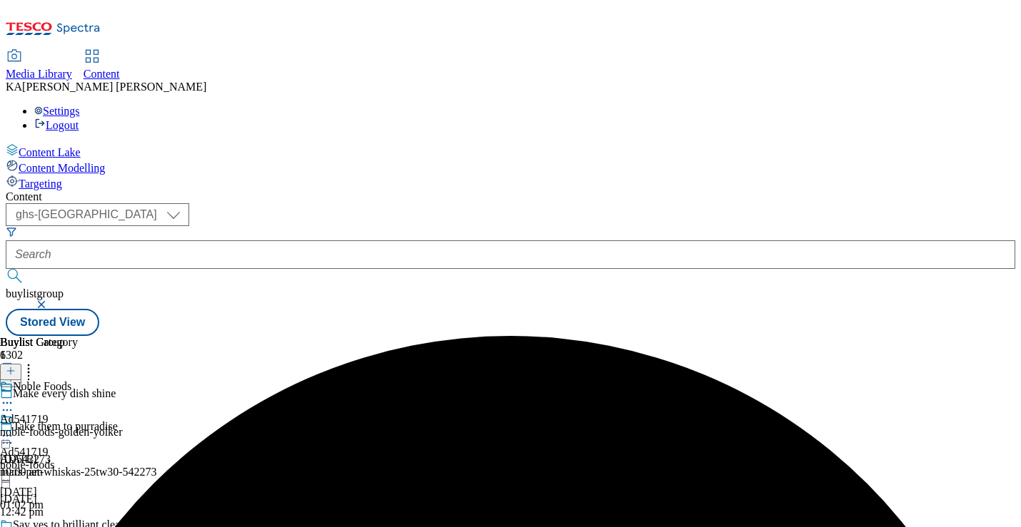
click at [9, 435] on circle at bounding box center [7, 436] width 2 height 2
